Goal: Find specific page/section: Find specific page/section

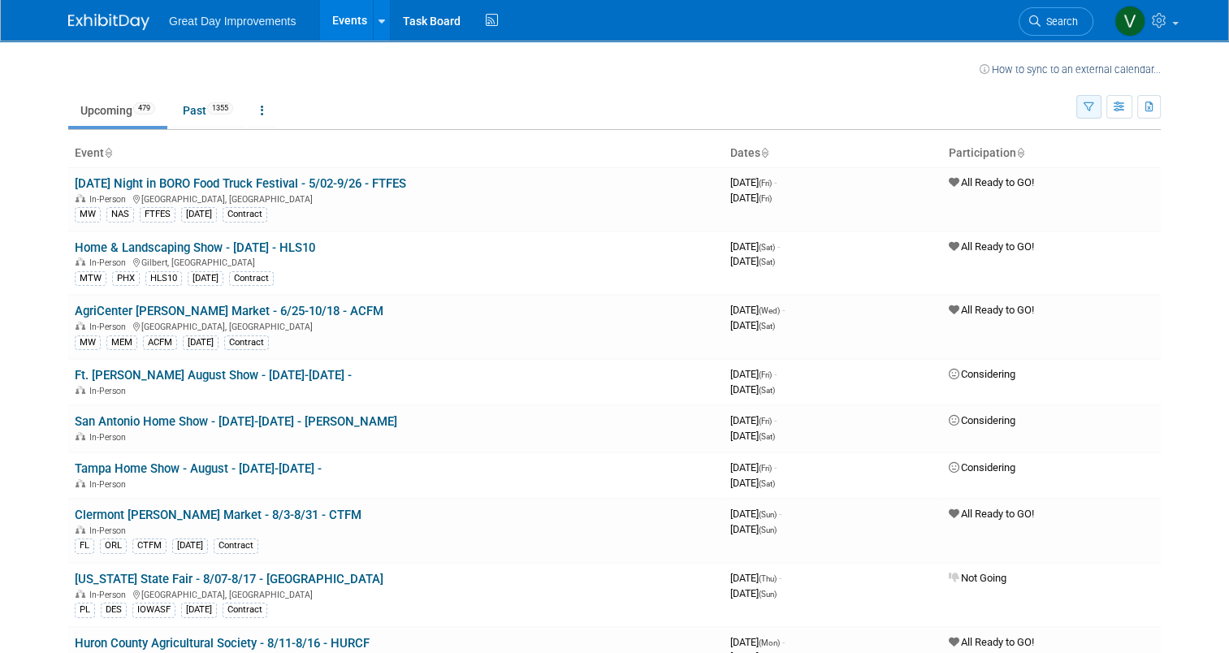
click at [1094, 107] on icon "button" at bounding box center [1088, 107] width 11 height 11
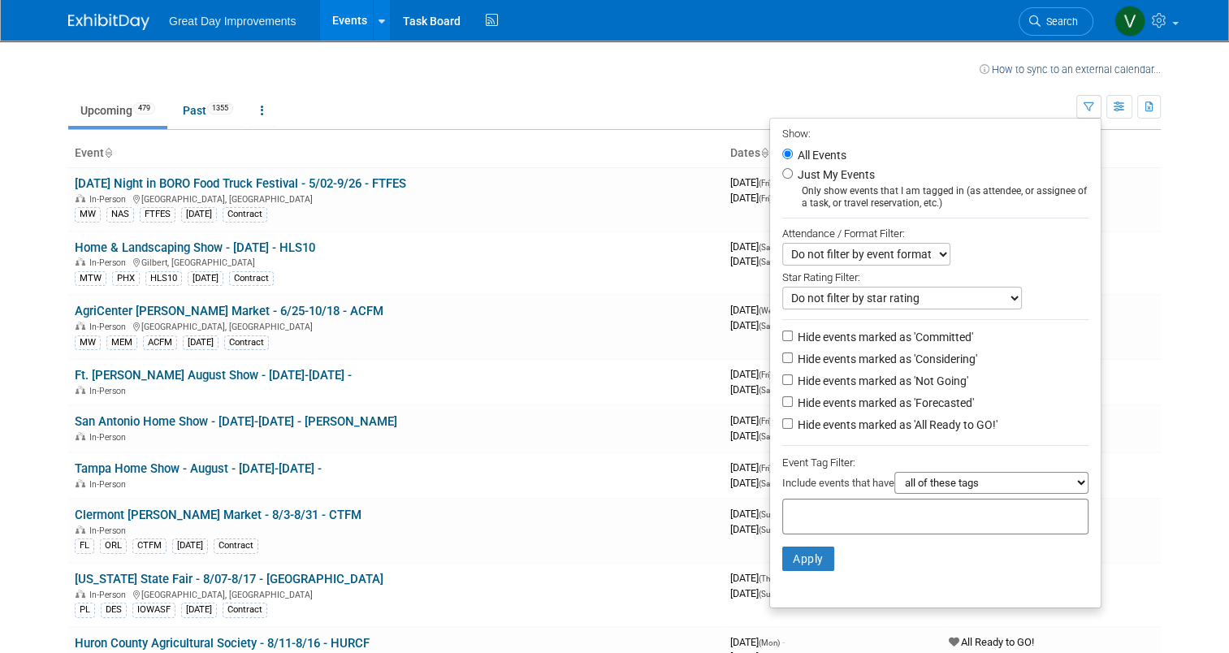
click at [854, 491] on div "Include events that have all of these tags any one of these tags only and exact…" at bounding box center [935, 485] width 306 height 27
click at [851, 517] on input "text" at bounding box center [854, 514] width 130 height 16
type input "SEA"
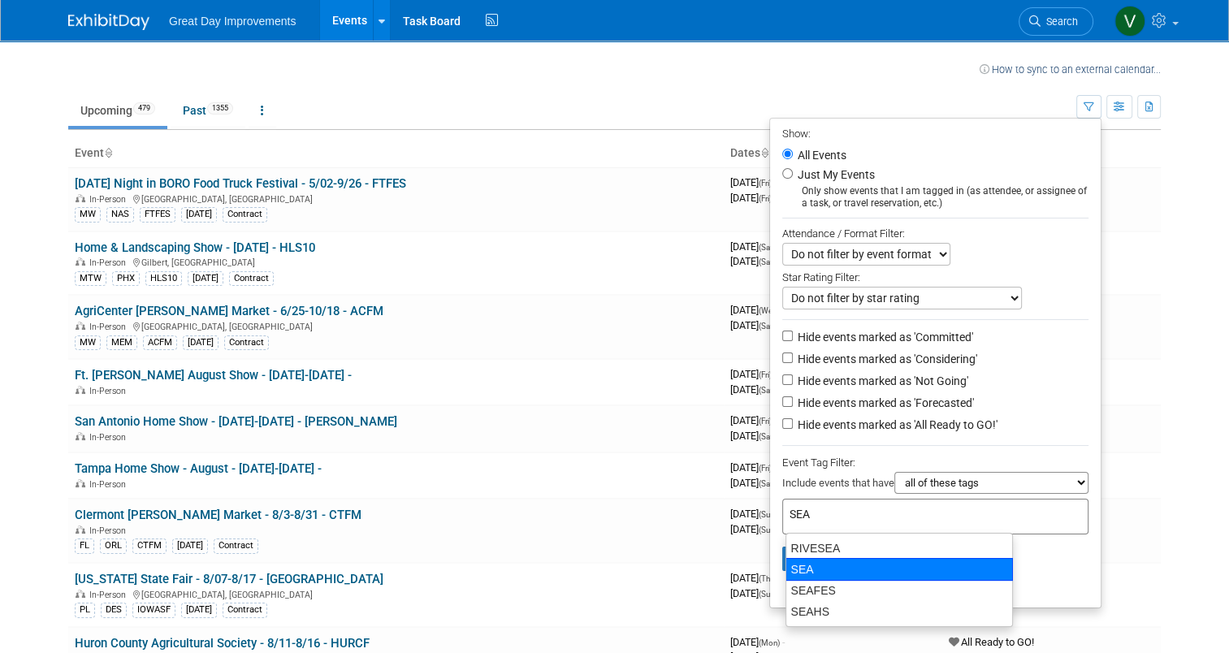
click at [813, 569] on div "SEA" at bounding box center [898, 569] width 227 height 23
type input "SEA"
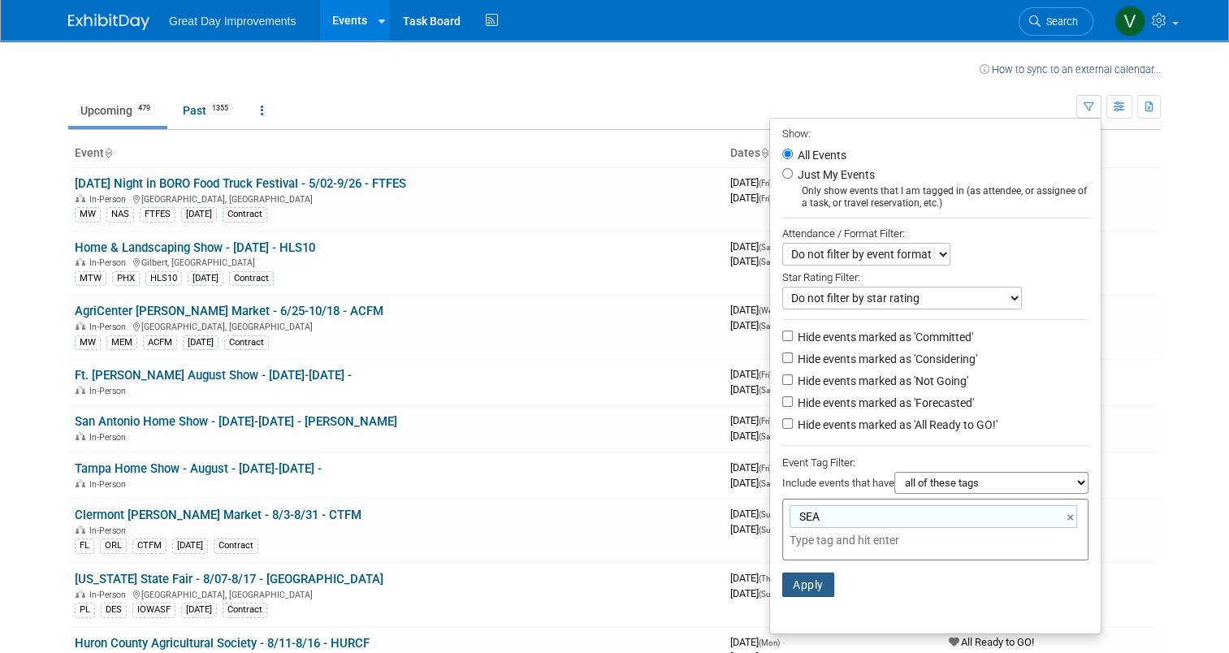
click at [805, 582] on button "Apply" at bounding box center [808, 585] width 52 height 24
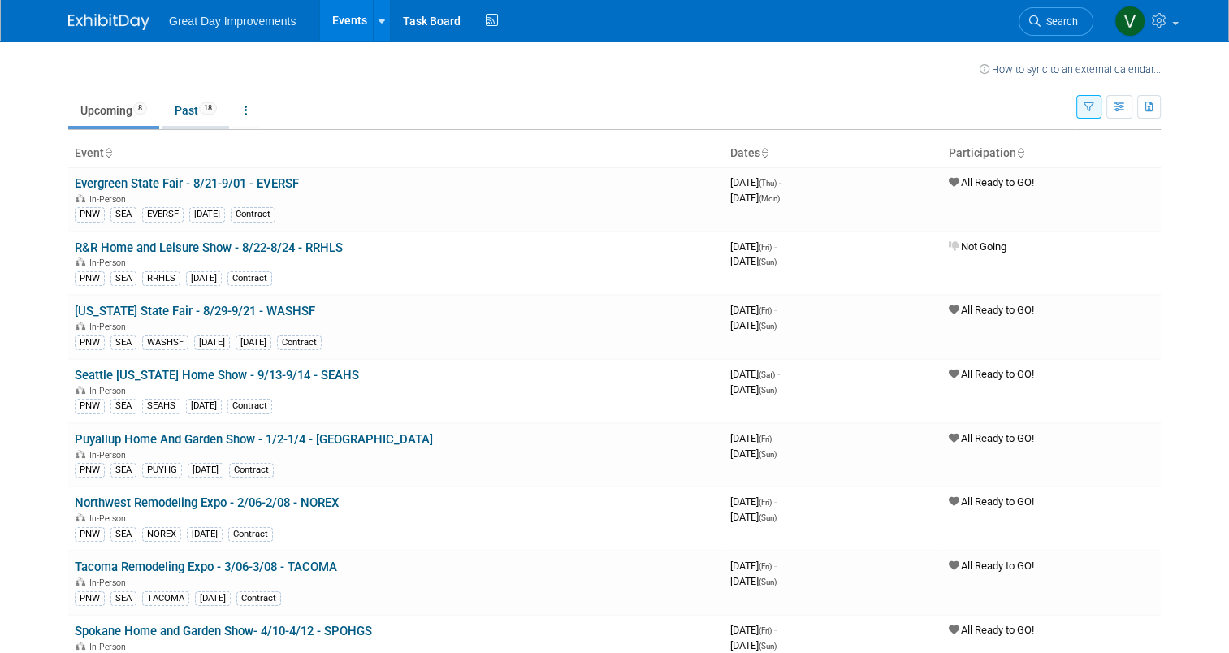
click at [188, 107] on link "Past 18" at bounding box center [195, 110] width 67 height 31
